Goal: Navigation & Orientation: Understand site structure

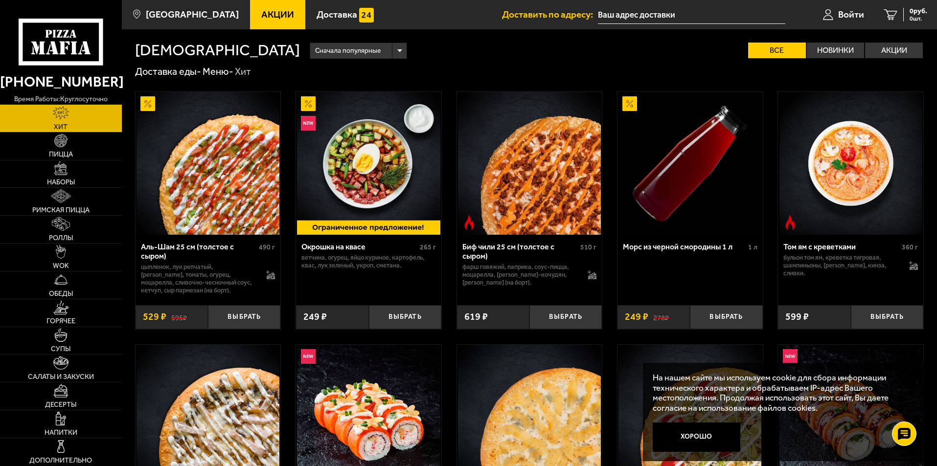
click at [230, 195] on img at bounding box center [207, 163] width 143 height 143
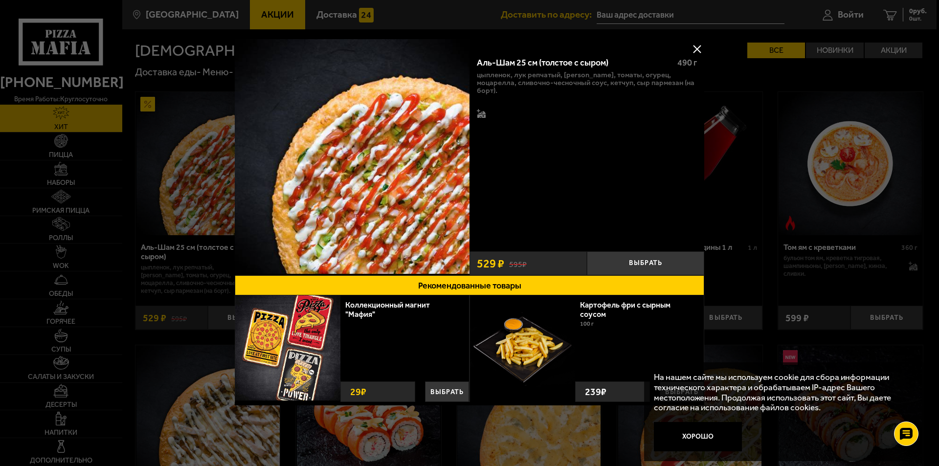
click at [699, 50] on button at bounding box center [697, 49] width 15 height 15
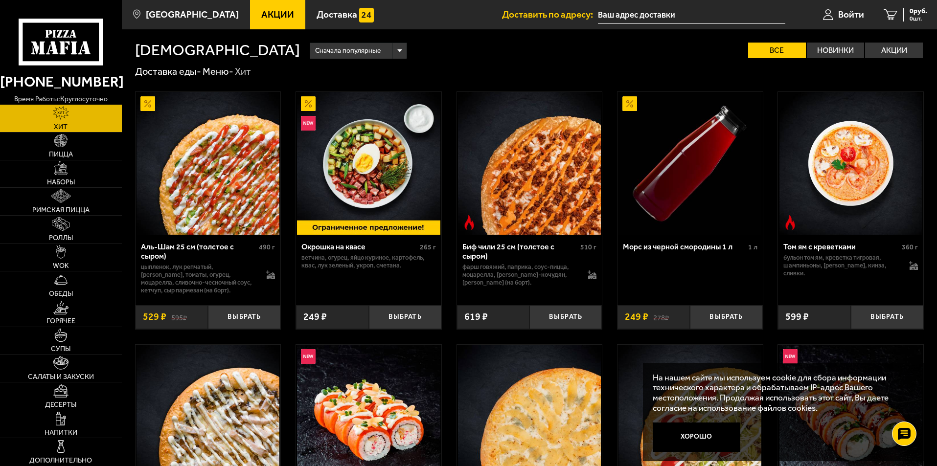
click at [517, 212] on img at bounding box center [529, 163] width 143 height 143
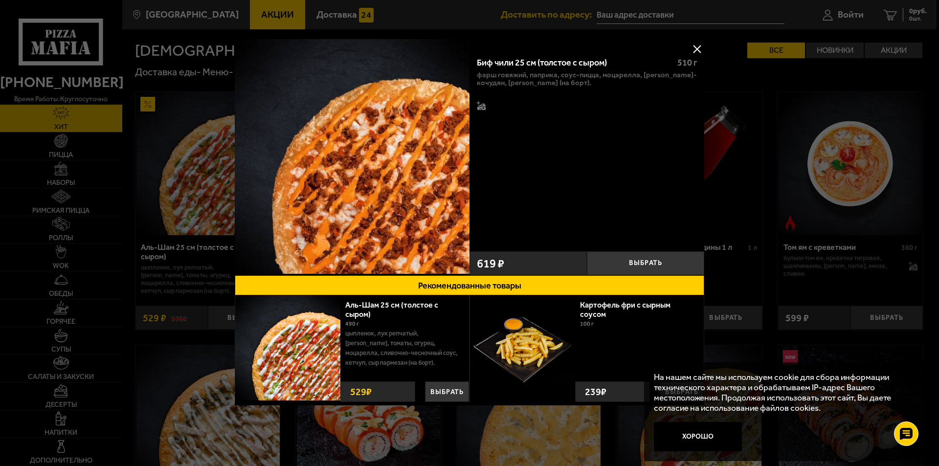
click at [700, 51] on button at bounding box center [697, 49] width 15 height 15
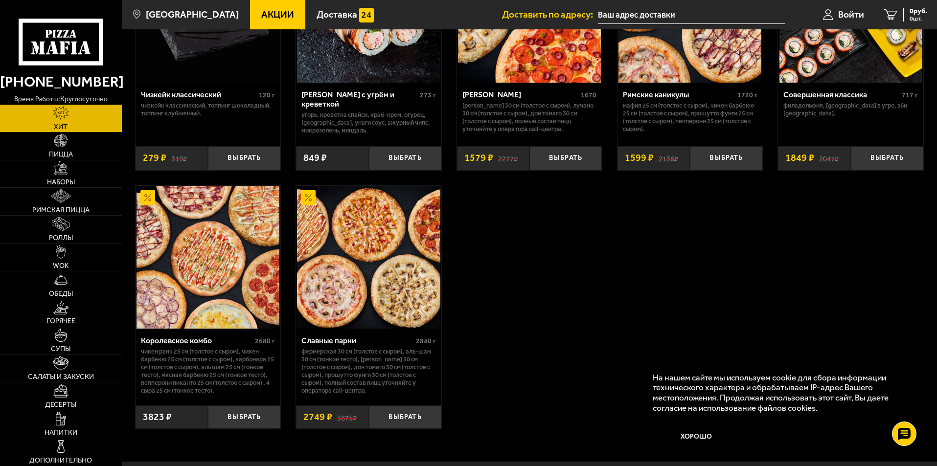
scroll to position [685, 0]
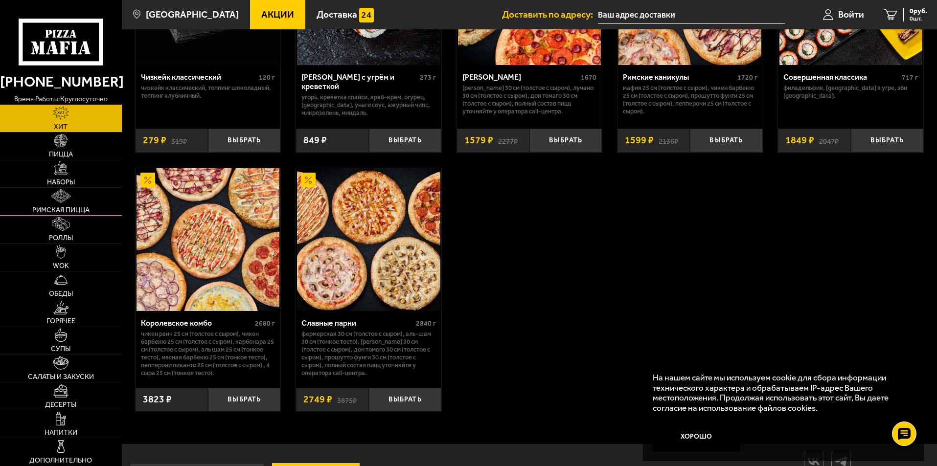
click at [65, 198] on img at bounding box center [61, 196] width 20 height 14
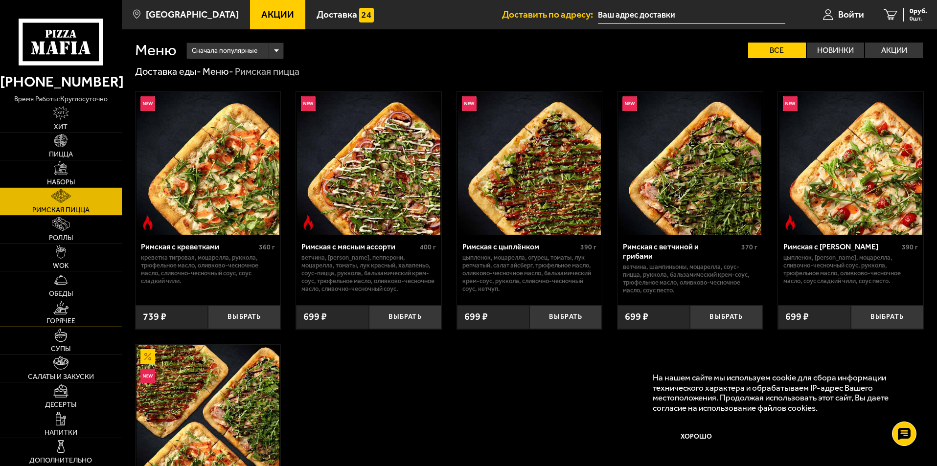
click at [61, 316] on link "Горячее" at bounding box center [61, 312] width 122 height 27
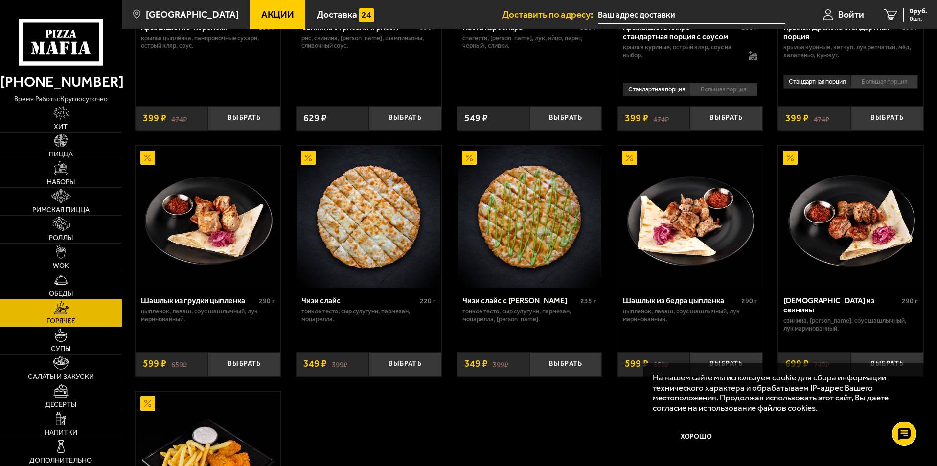
scroll to position [489, 0]
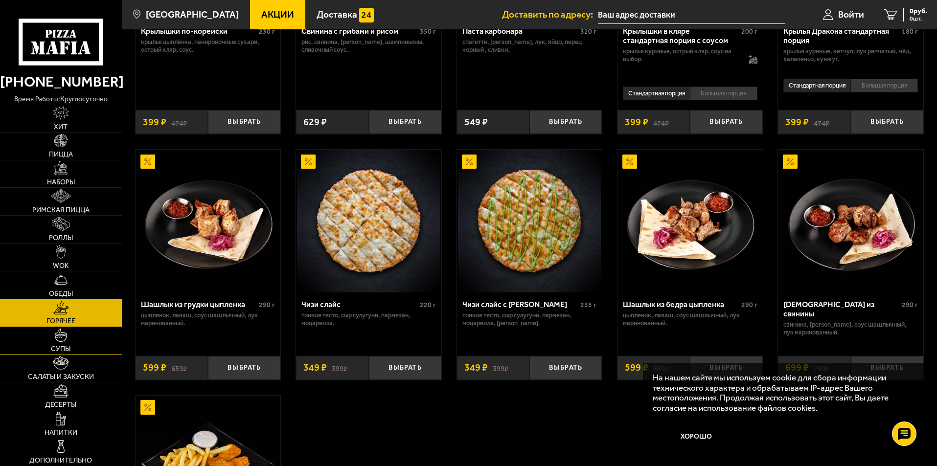
click at [66, 343] on link "Супы" at bounding box center [61, 340] width 122 height 27
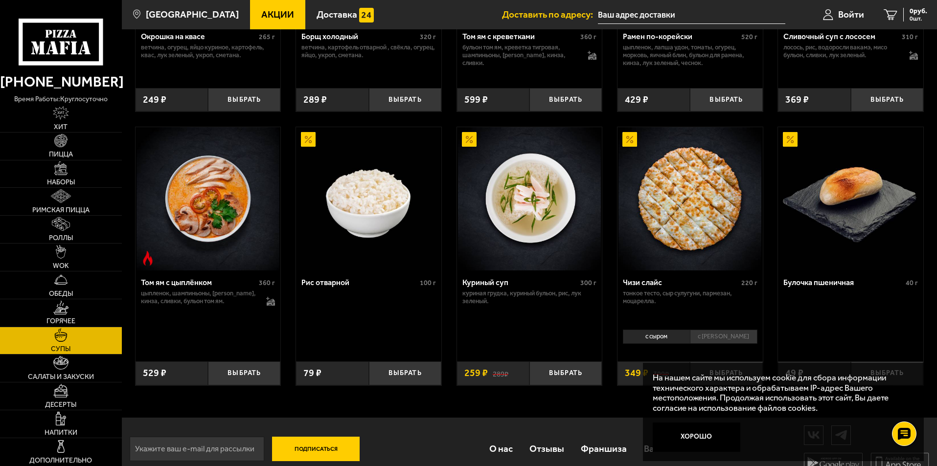
scroll to position [339, 0]
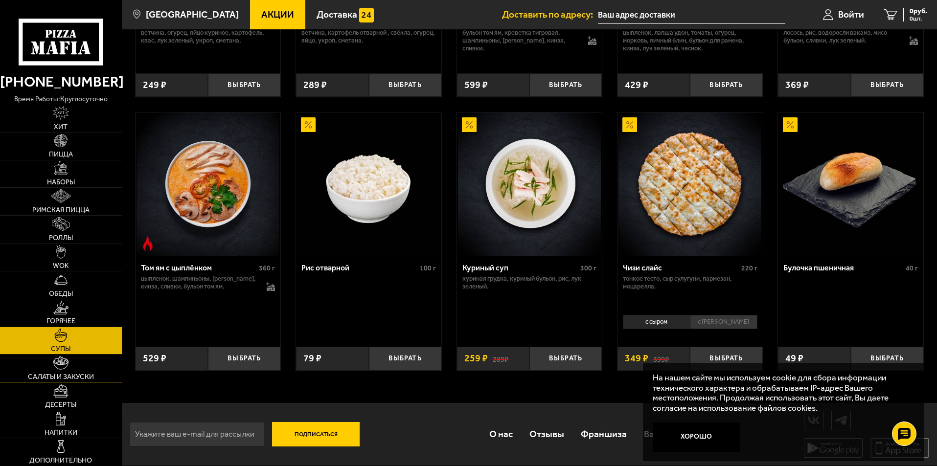
click at [81, 372] on link "Салаты и закуски" at bounding box center [61, 368] width 122 height 27
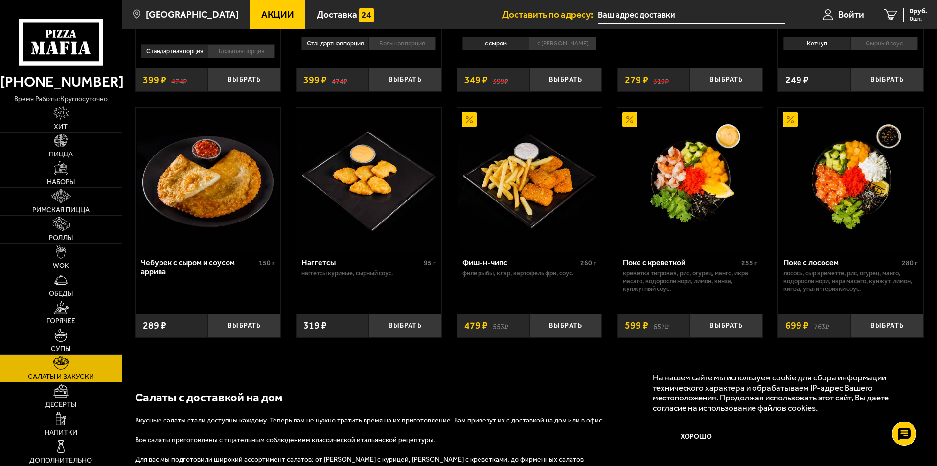
scroll to position [538, 0]
